Goal: Task Accomplishment & Management: Manage account settings

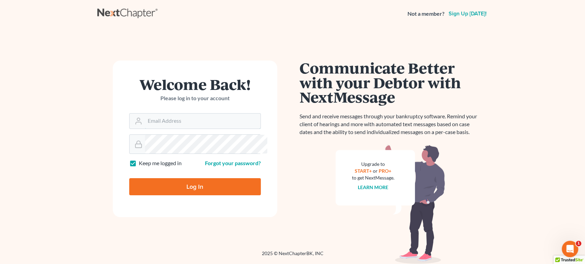
type input "[EMAIL_ADDRESS][DOMAIN_NAME]"
click at [208, 111] on input "Log In" at bounding box center [195, 186] width 132 height 17
type input "Thinking..."
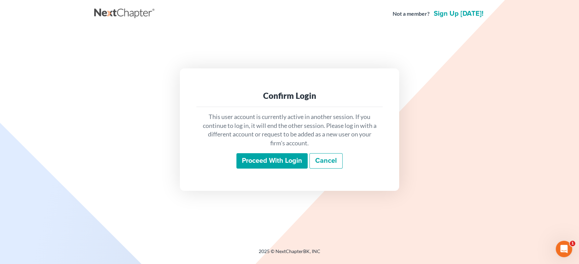
click at [237, 169] on input "Proceed with login" at bounding box center [271, 161] width 71 height 16
